Goal: Task Accomplishment & Management: Use online tool/utility

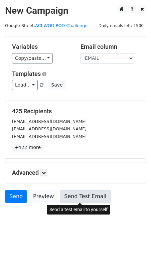
click at [86, 196] on link "Send Test Email" at bounding box center [85, 196] width 51 height 13
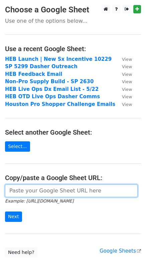
click at [60, 194] on input "url" at bounding box center [71, 191] width 133 height 13
paste input "https://docs.google.com/spreadsheets/d/1kYPuBeYPQ4FB-2qHYF0ABPxuRbaeplNNPUqmLyx…"
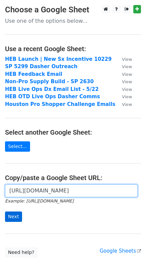
type input "https://docs.google.com/spreadsheets/d/1kYPuBeYPQ4FB-2qHYF0ABPxuRbaeplNNPUqmLyx…"
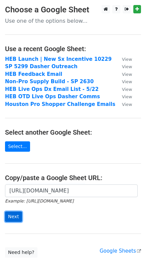
click at [15, 216] on input "Next" at bounding box center [13, 217] width 17 height 10
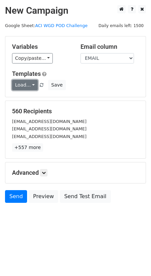
click at [26, 82] on link "Load..." at bounding box center [25, 85] width 26 height 10
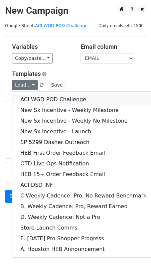
click at [42, 103] on link "ACI WGD POD Challenge" at bounding box center [83, 99] width 143 height 11
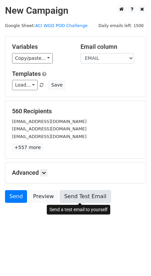
click at [71, 199] on link "Send Test Email" at bounding box center [85, 196] width 51 height 13
